Goal: Use online tool/utility

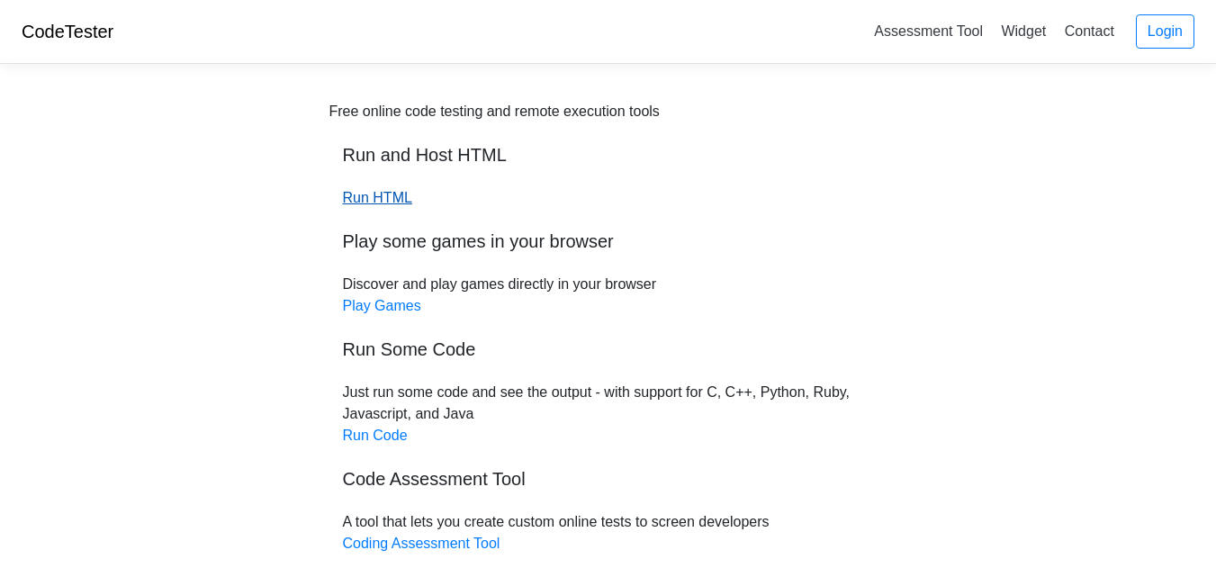
click at [371, 203] on link "Run HTML" at bounding box center [377, 197] width 69 height 15
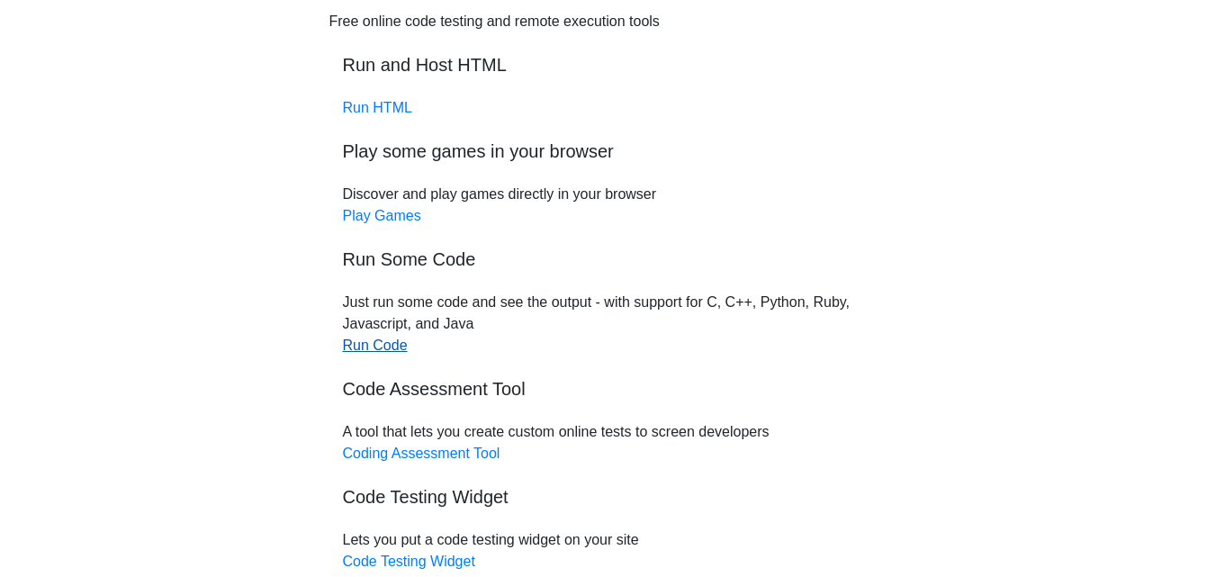
click at [384, 345] on link "Run Code" at bounding box center [375, 344] width 65 height 15
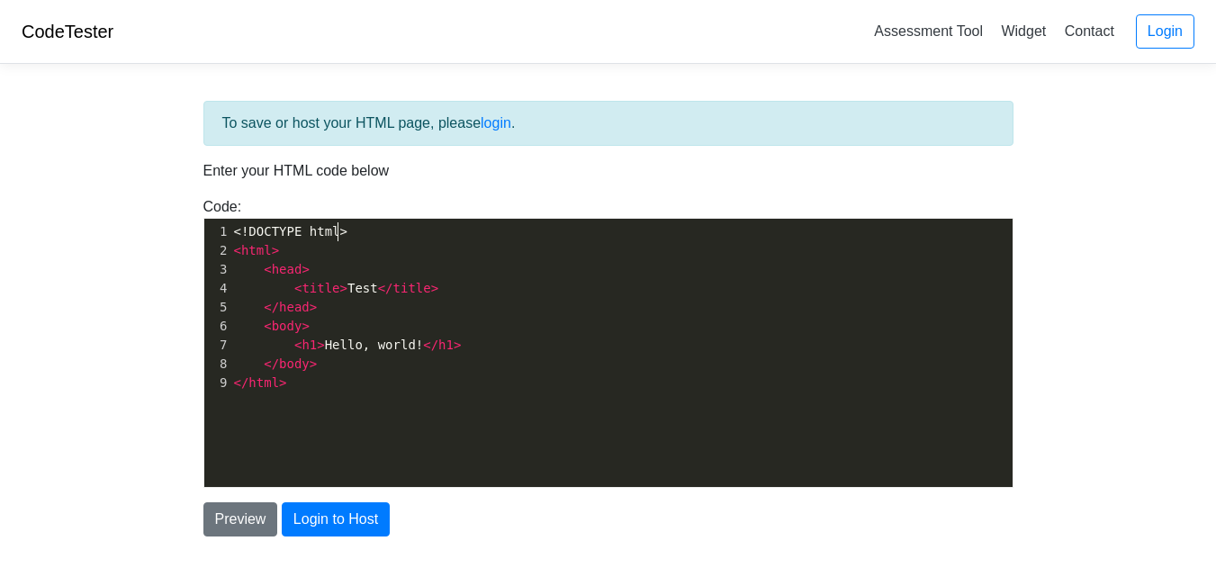
type textarea ">"
click at [377, 233] on pre "<!DOCTYPE html>" at bounding box center [628, 231] width 796 height 19
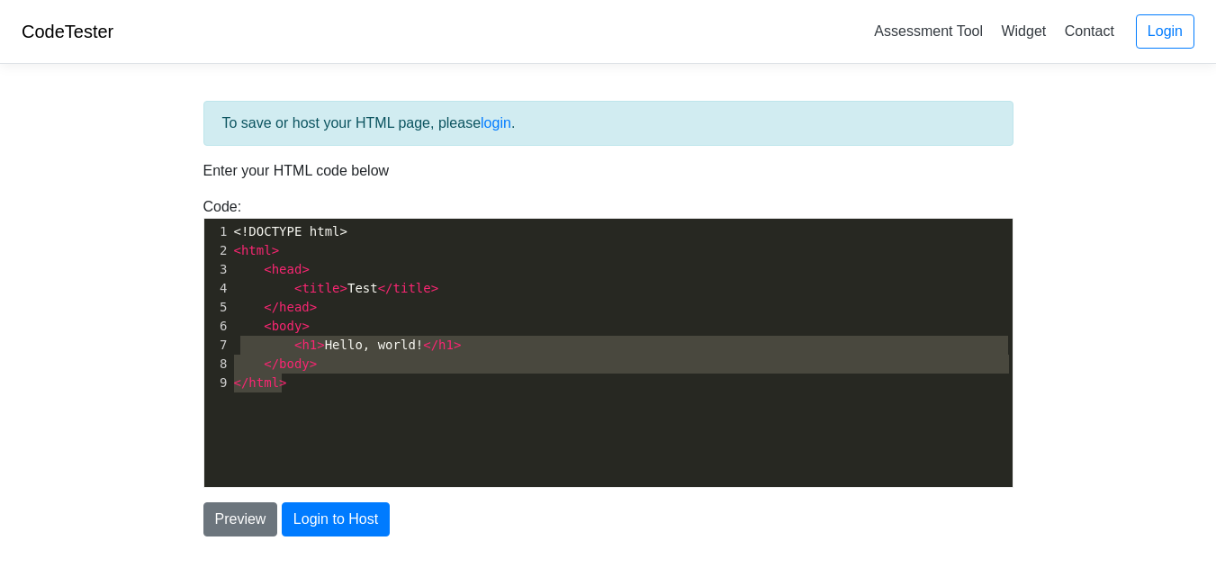
type textarea "<!DOCTYPE html> <html> <head> <title>Test</title> </head> <body> <h1>Hello, wor…"
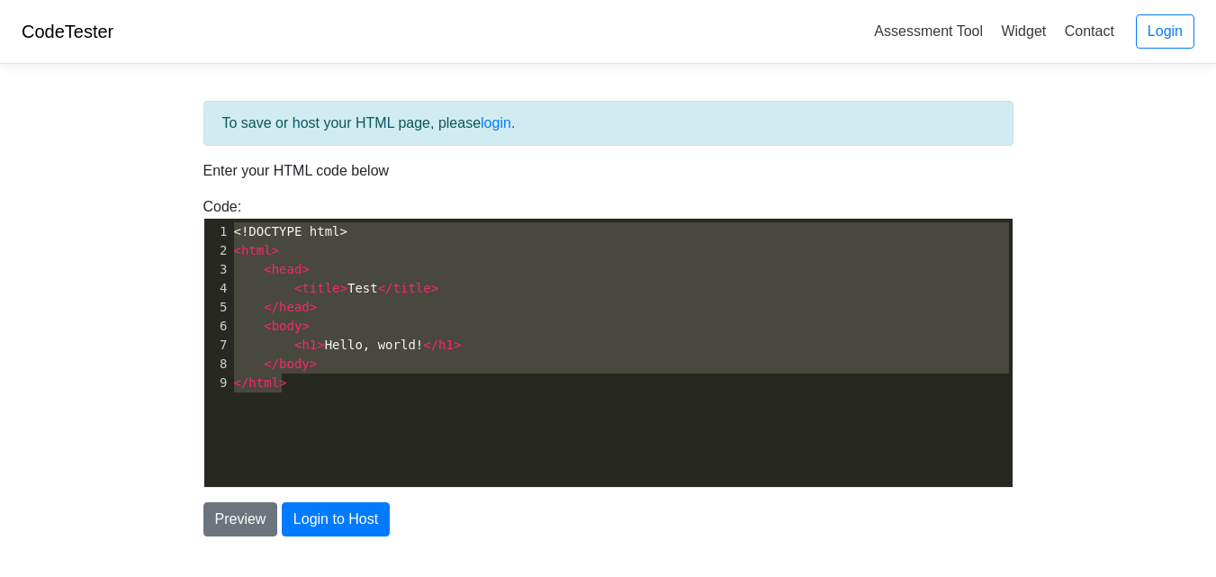
drag, startPoint x: 328, startPoint y: 425, endPoint x: 90, endPoint y: 193, distance: 331.6
click at [90, 193] on body "CodeTester Assessment Tool Widget Contact Login To save or host your HTML page,…" at bounding box center [608, 324] width 1216 height 648
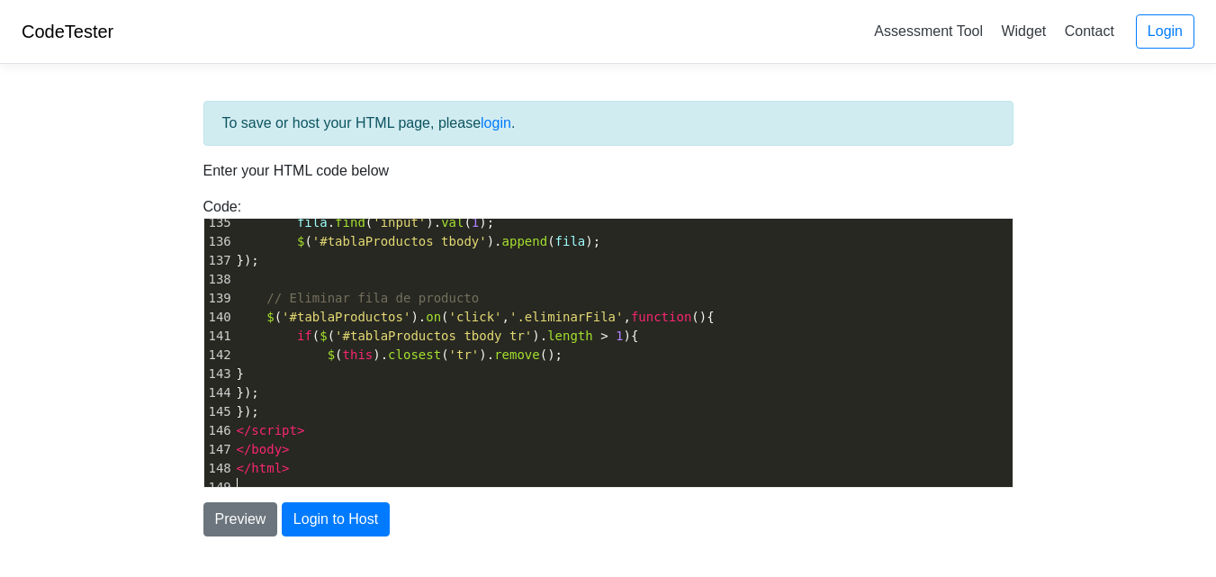
scroll to position [2272, 0]
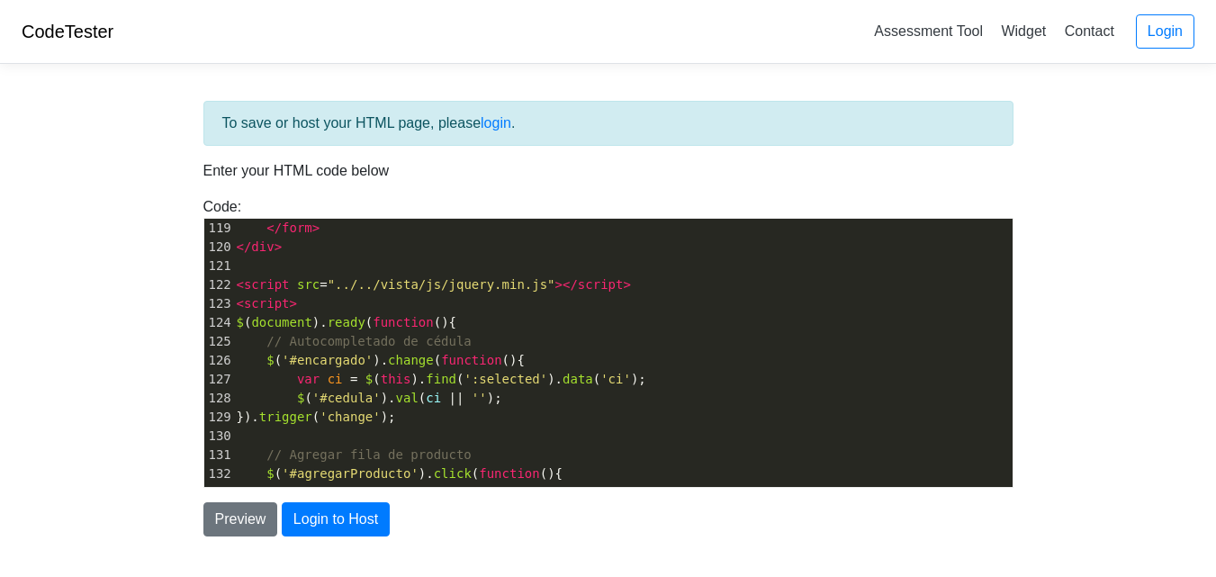
click at [308, 499] on div "Preview Login to Host" at bounding box center [608, 512] width 837 height 49
click at [311, 514] on button "Login to Host" at bounding box center [336, 519] width 108 height 34
click at [231, 520] on button "Preview" at bounding box center [240, 519] width 75 height 34
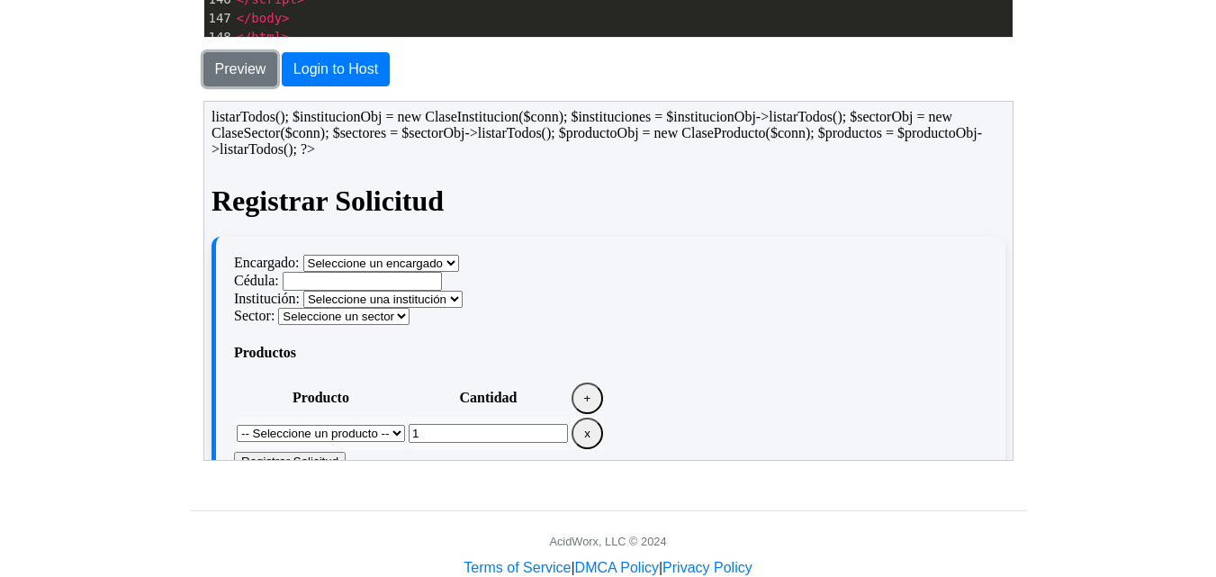
scroll to position [360, 0]
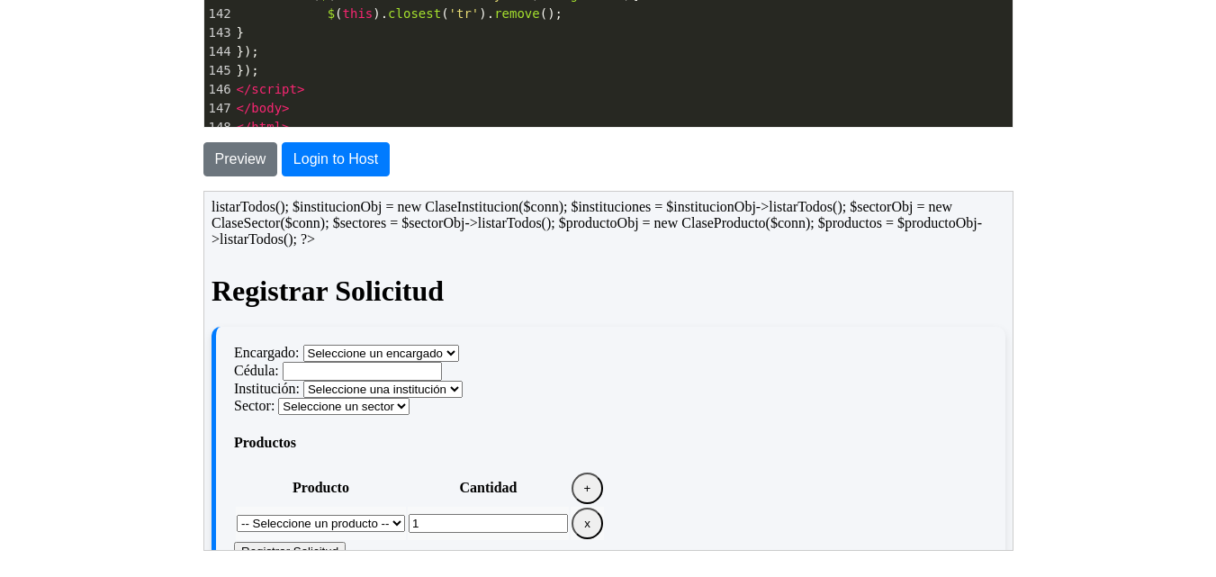
click at [432, 357] on select "Seleccione un encargado" at bounding box center [379, 352] width 156 height 17
click at [301, 344] on select "Seleccione un encargado" at bounding box center [379, 352] width 156 height 17
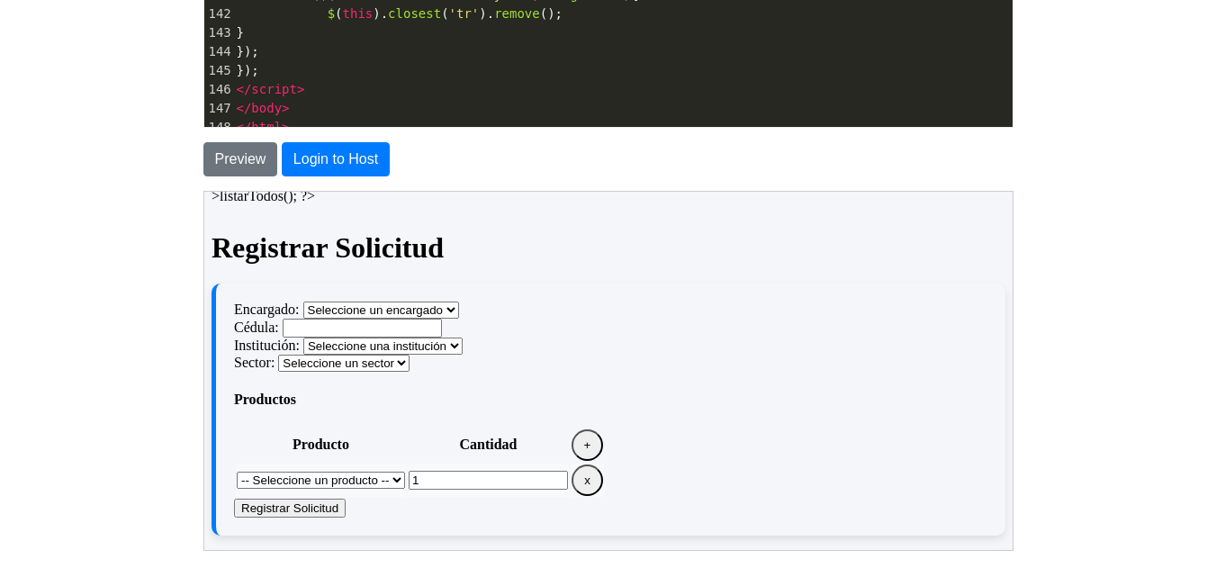
click at [599, 436] on th "+" at bounding box center [585, 443] width 33 height 33
click at [585, 442] on button "+" at bounding box center [585, 443] width 31 height 31
click at [575, 502] on div "Encargado: Seleccione un encargado Cédula: Institución: Seleccione una instituc…" at bounding box center [607, 409] width 794 height 252
click at [576, 479] on button "x" at bounding box center [585, 478] width 31 height 31
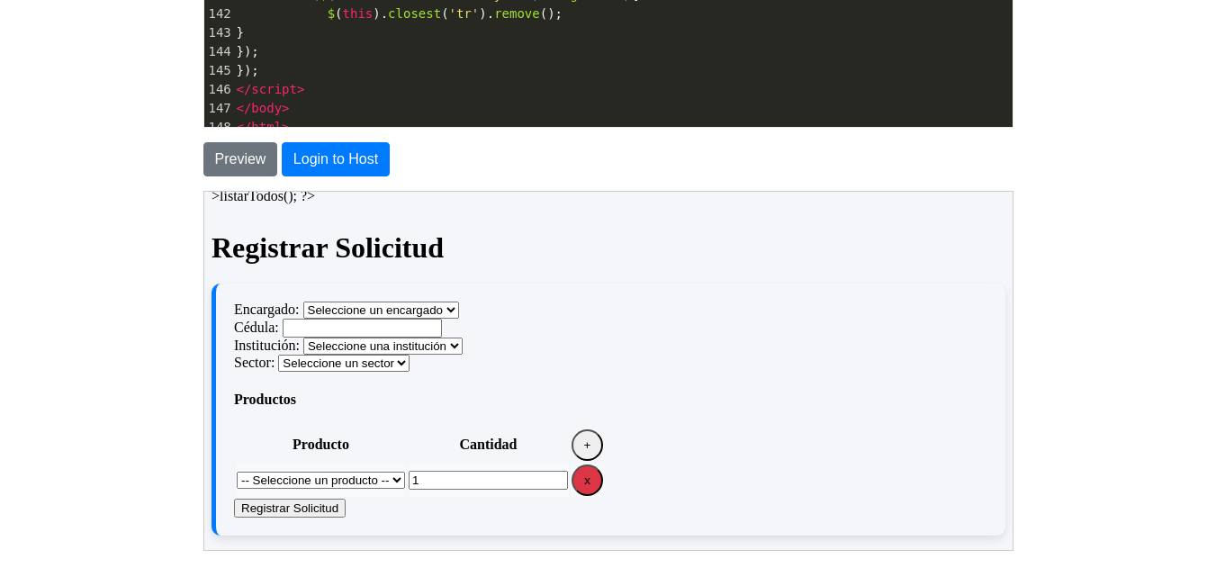
click at [576, 479] on button "x" at bounding box center [585, 478] width 31 height 31
click at [576, 453] on button "+" at bounding box center [585, 443] width 31 height 31
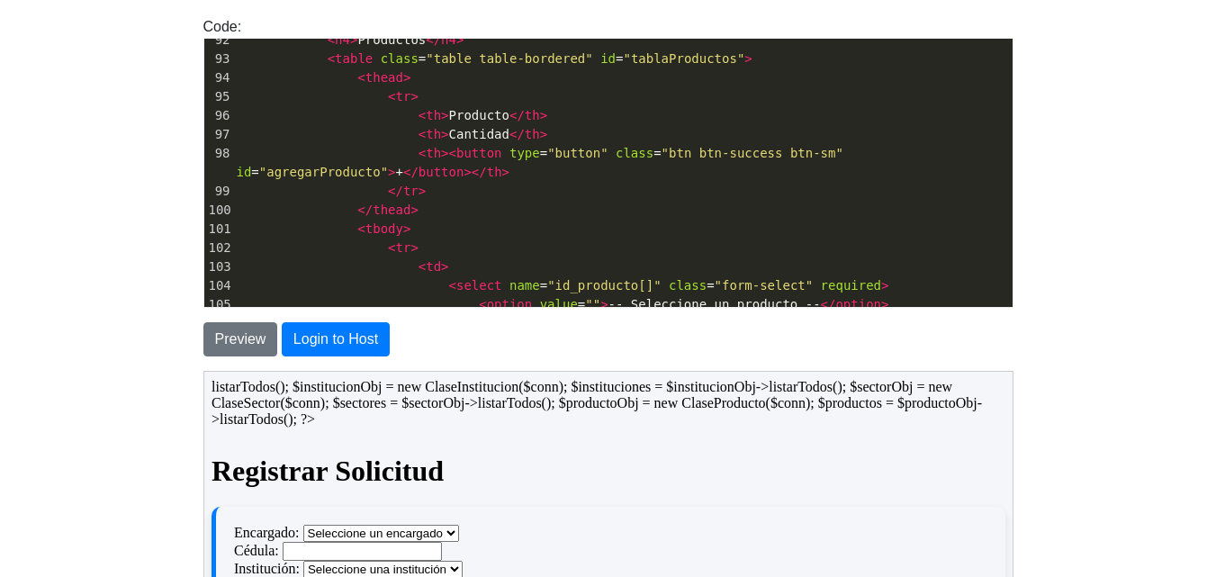
scroll to position [0, 0]
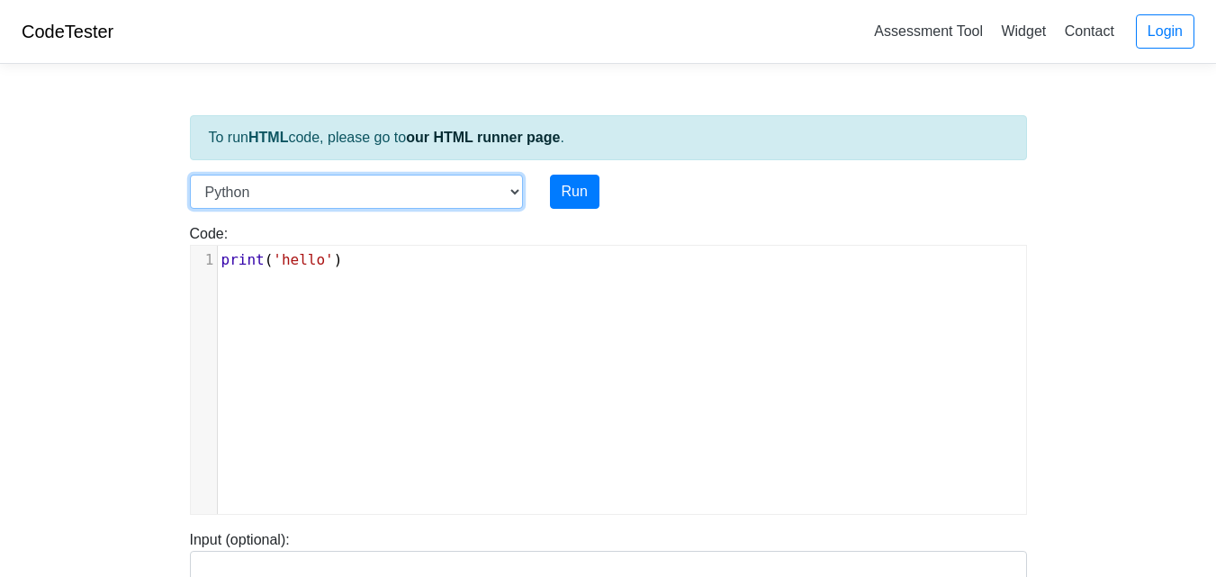
click at [406, 188] on select "C C++ Go Java Javascript Python Ruby" at bounding box center [356, 192] width 333 height 34
click at [391, 166] on div "To run HTML code, please go to our HTML runner page . Language C C++ Go Java Ja…" at bounding box center [608, 519] width 864 height 882
type textarea "print('hello')"
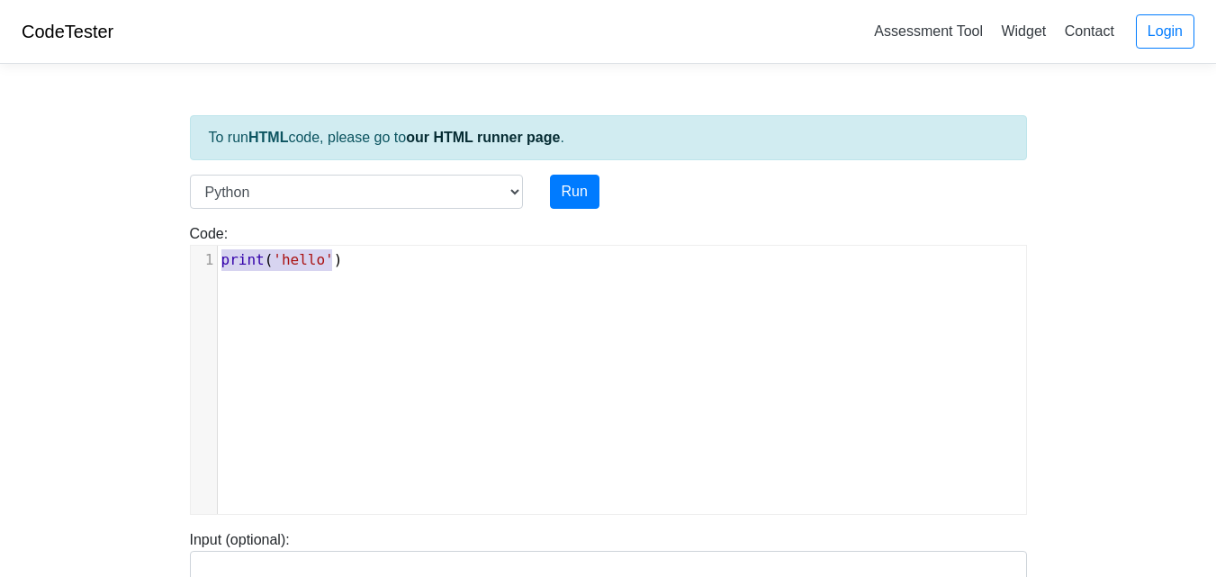
drag, startPoint x: 343, startPoint y: 263, endPoint x: 193, endPoint y: 252, distance: 150.7
click at [218, 252] on div "1 print ( 'hello' )" at bounding box center [629, 260] width 822 height 22
click at [285, 333] on div "x 1 print ( 'hello' )" at bounding box center [622, 393] width 862 height 295
drag, startPoint x: 344, startPoint y: 247, endPoint x: 233, endPoint y: 247, distance: 110.7
click at [233, 247] on div "x 1 print ( 'hello' )" at bounding box center [629, 260] width 822 height 29
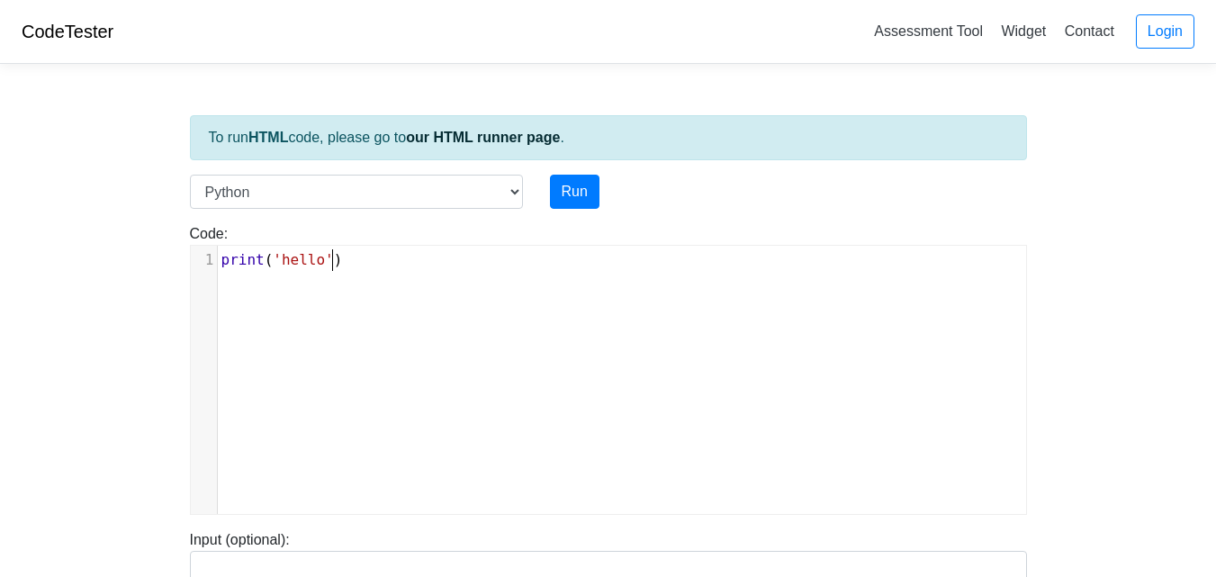
type textarea "print('hello')"
drag, startPoint x: 339, startPoint y: 283, endPoint x: 214, endPoint y: 268, distance: 126.0
click at [219, 268] on div "x 1 print ( 'hello' )" at bounding box center [622, 393] width 862 height 295
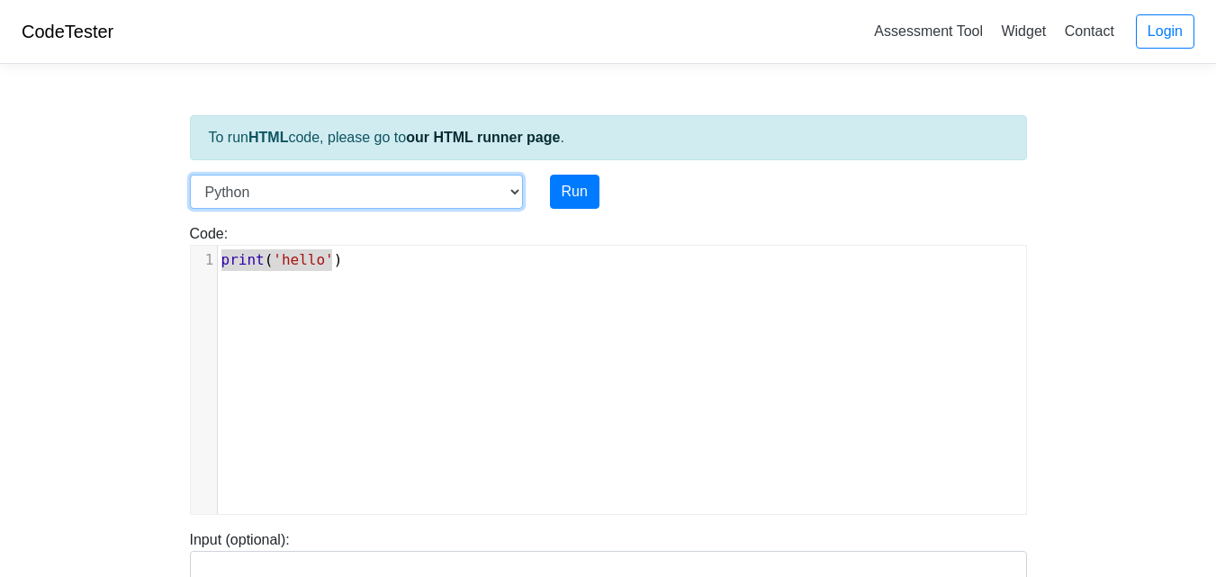
click at [275, 196] on select "C C++ Go Java Javascript Python Ruby" at bounding box center [356, 192] width 333 height 34
drag, startPoint x: 13, startPoint y: 309, endPoint x: 28, endPoint y: 306, distance: 15.5
click at [13, 309] on body "CodeTester Assessment Tool Widget Contact Login To run HTML code, please go to …" at bounding box center [608, 480] width 1216 height 960
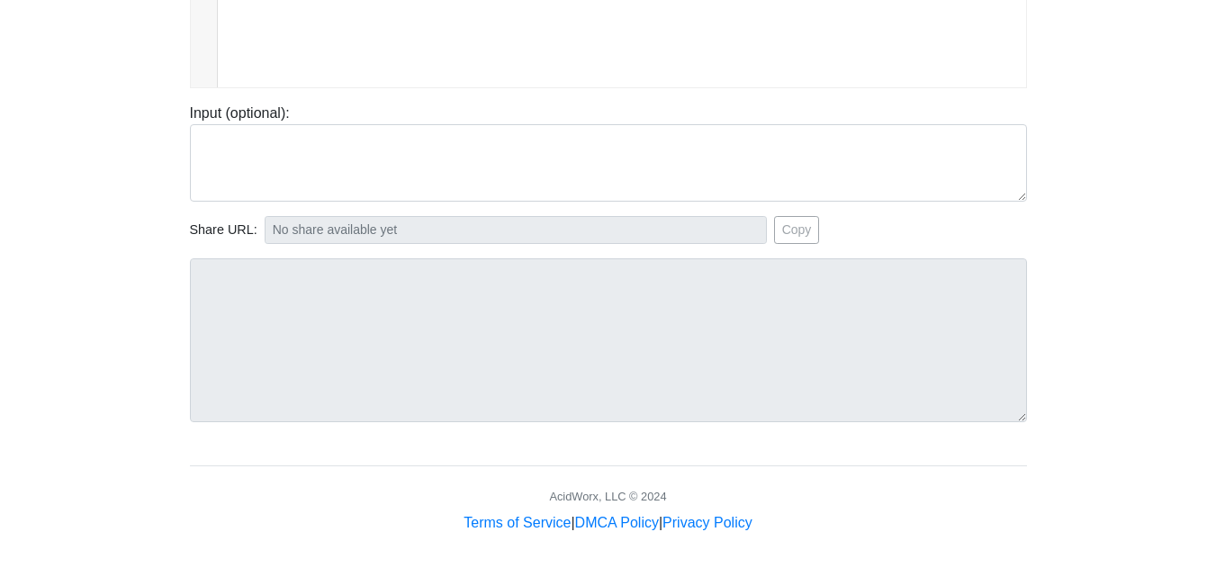
scroll to position [0, 0]
